Goal: Information Seeking & Learning: Learn about a topic

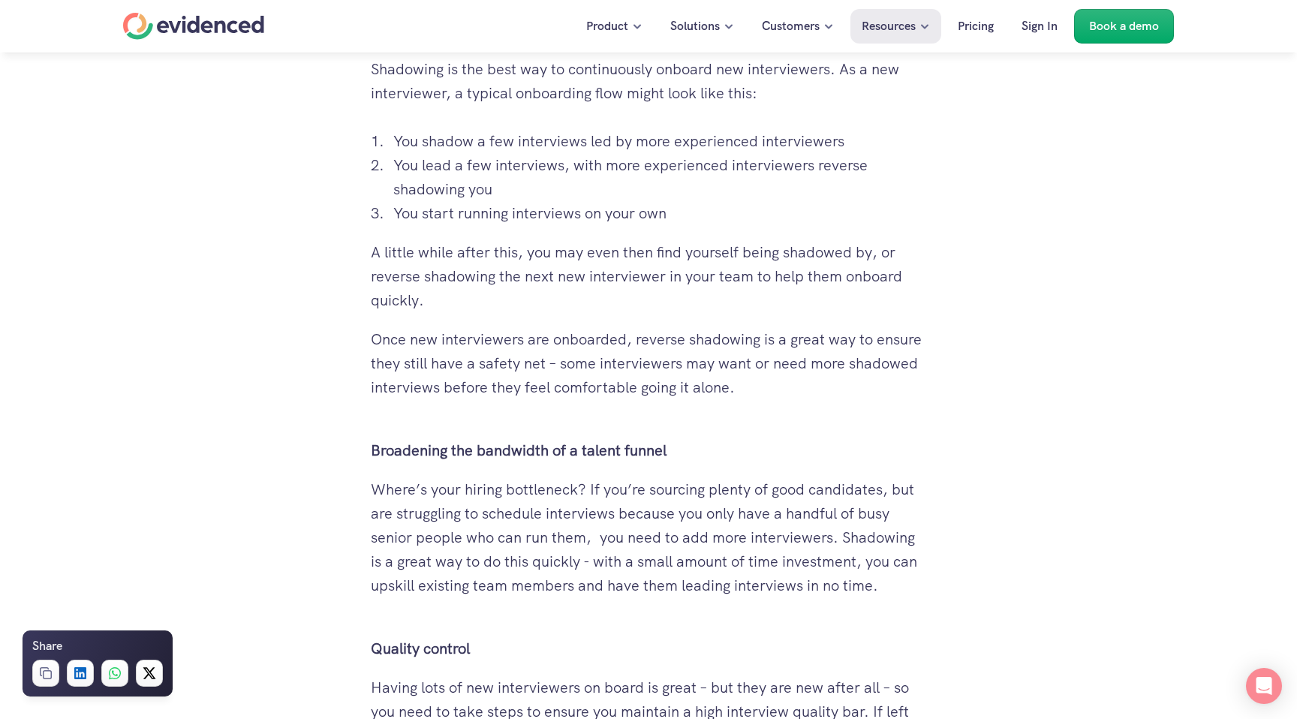
scroll to position [1763, 0]
click at [656, 98] on div "Want to make more accurate hiring decisions? Watch a quick demo" at bounding box center [648, 81] width 1297 height 57
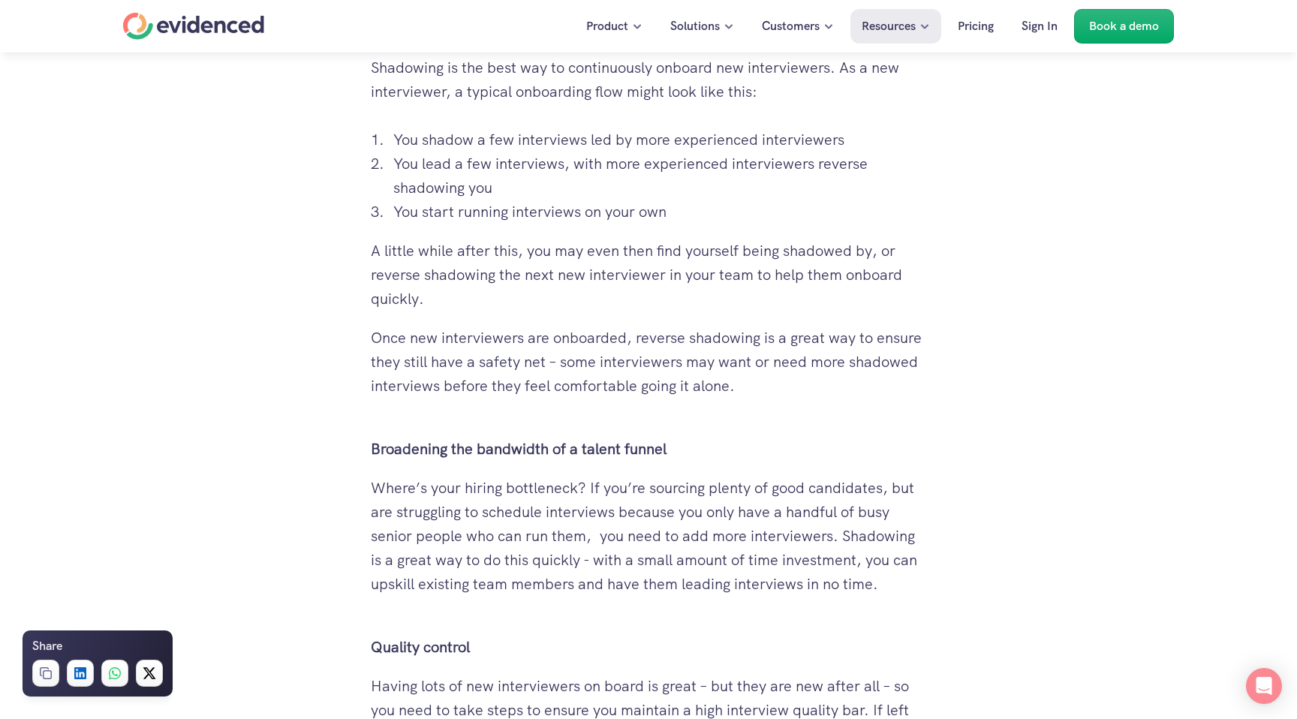
click at [648, 93] on div "Want to make more accurate hiring decisions? Watch a quick demo" at bounding box center [648, 81] width 1297 height 57
click at [654, 143] on p "You shadow a few interviews led by more experienced interviewers" at bounding box center [659, 140] width 533 height 24
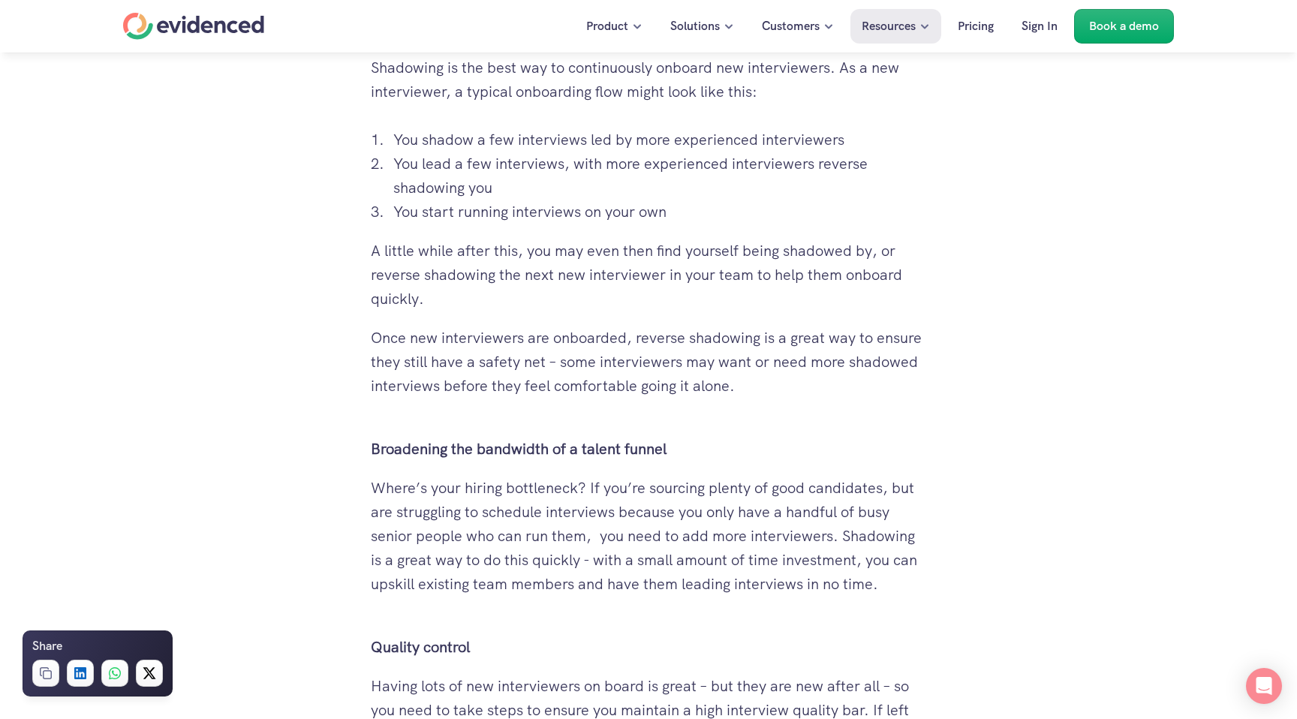
click at [654, 143] on p "You shadow a few interviews led by more experienced interviewers" at bounding box center [659, 140] width 533 height 24
click at [631, 166] on p "You lead a few interviews, with more experienced interviewers reverse shadowing…" at bounding box center [659, 176] width 533 height 48
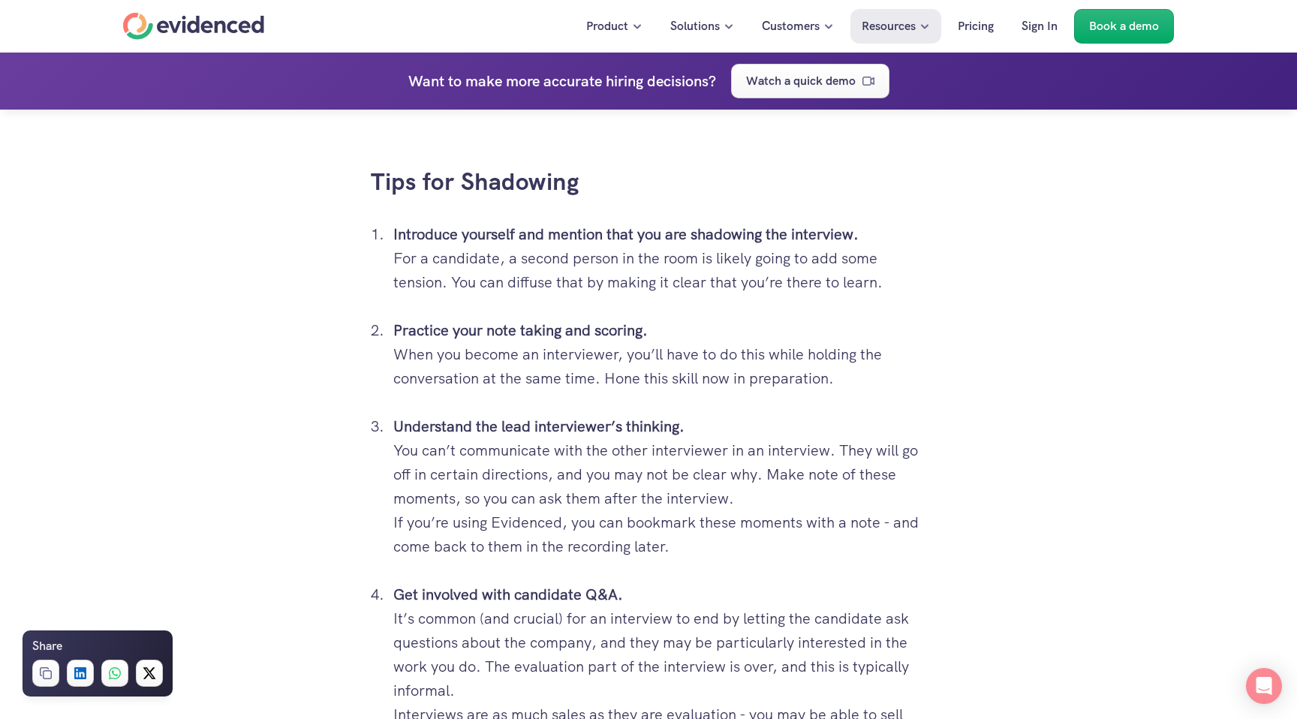
scroll to position [4059, 0]
